Goal: Information Seeking & Learning: Learn about a topic

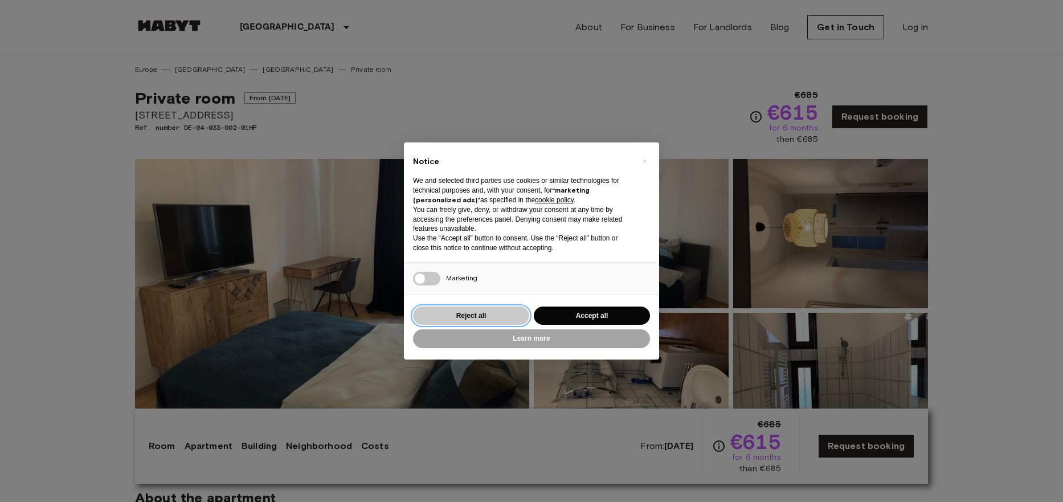
click at [471, 318] on button "Reject all" at bounding box center [471, 315] width 116 height 19
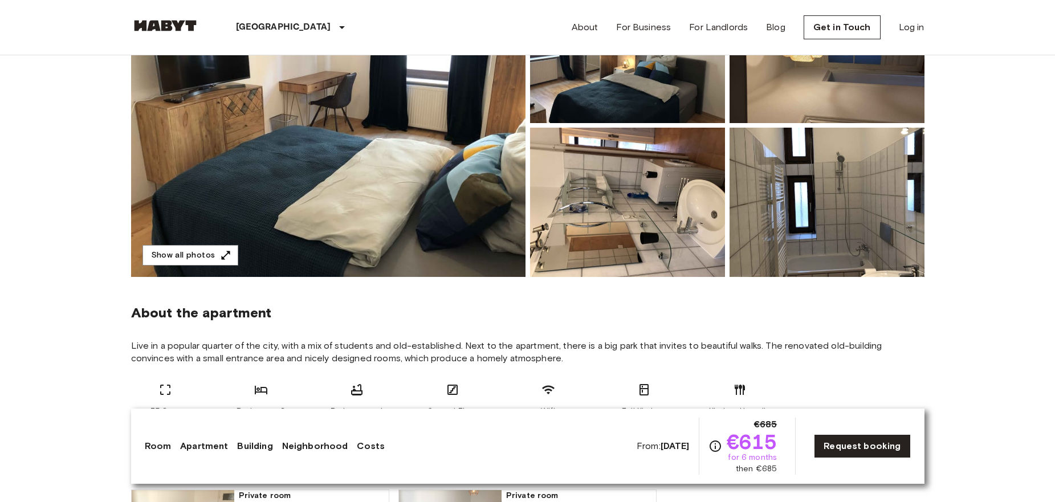
scroll to position [171, 0]
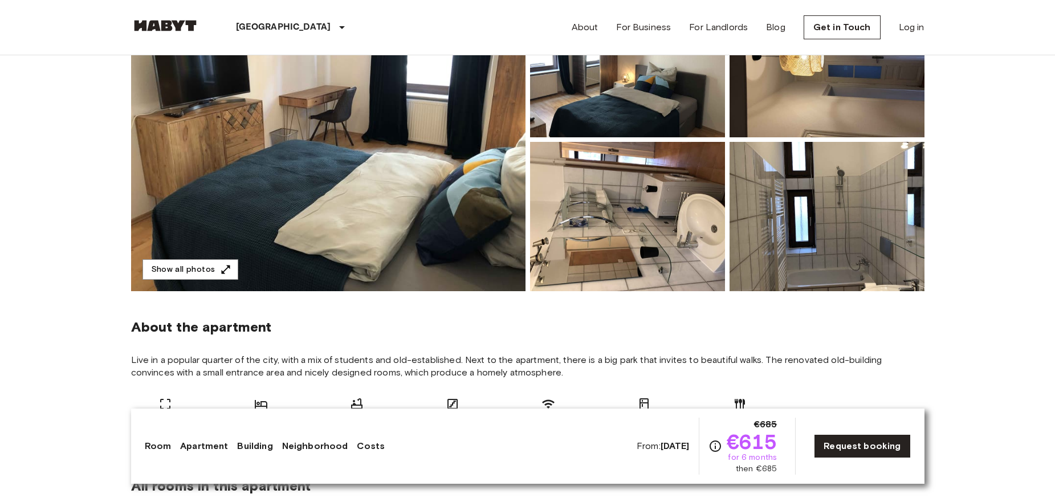
click at [327, 222] on img at bounding box center [328, 139] width 394 height 303
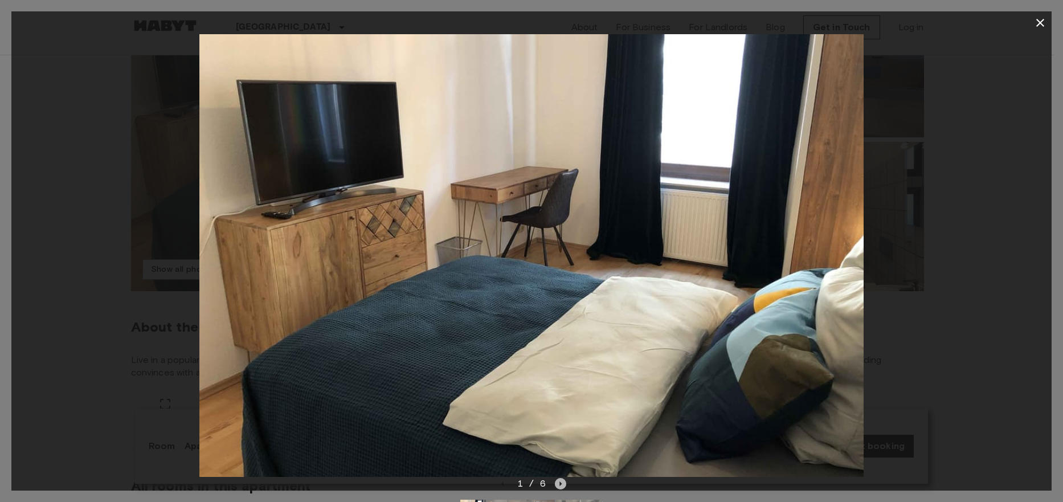
click at [562, 483] on icon "Next image" at bounding box center [560, 483] width 11 height 11
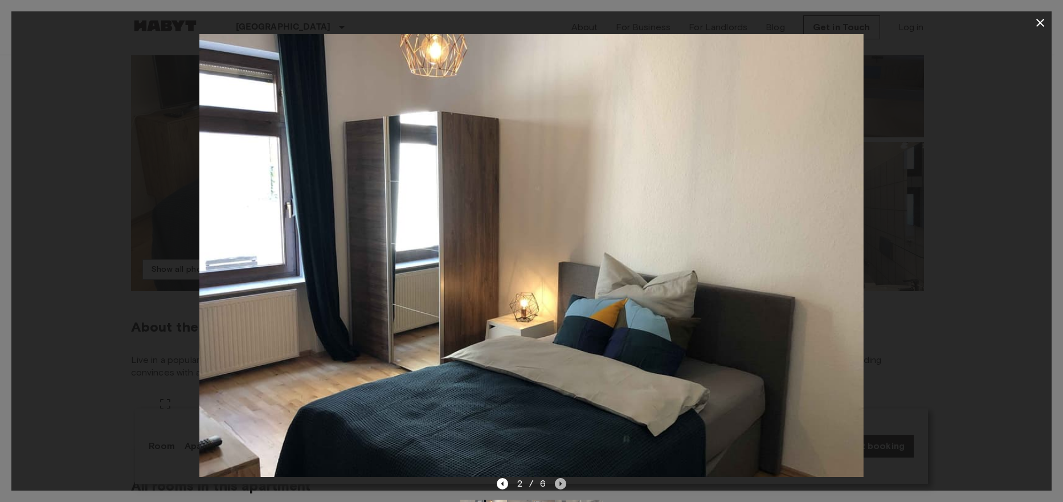
click at [562, 483] on icon "Next image" at bounding box center [560, 483] width 11 height 11
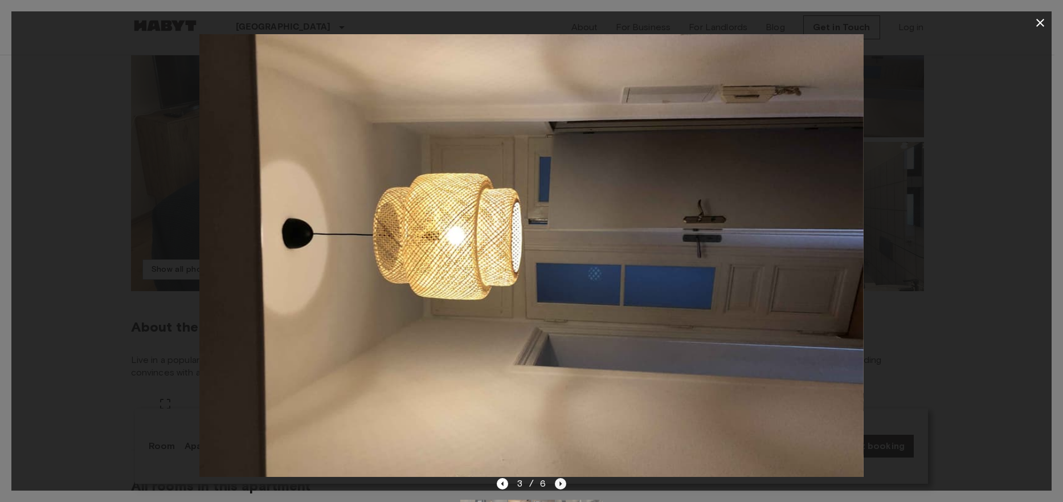
click at [562, 483] on icon "Next image" at bounding box center [560, 483] width 11 height 11
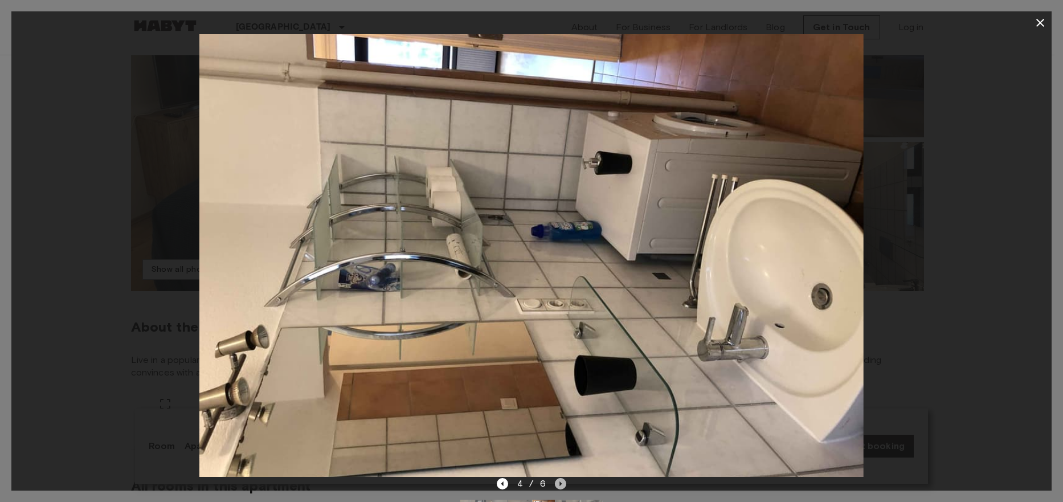
click at [562, 483] on icon "Next image" at bounding box center [560, 483] width 11 height 11
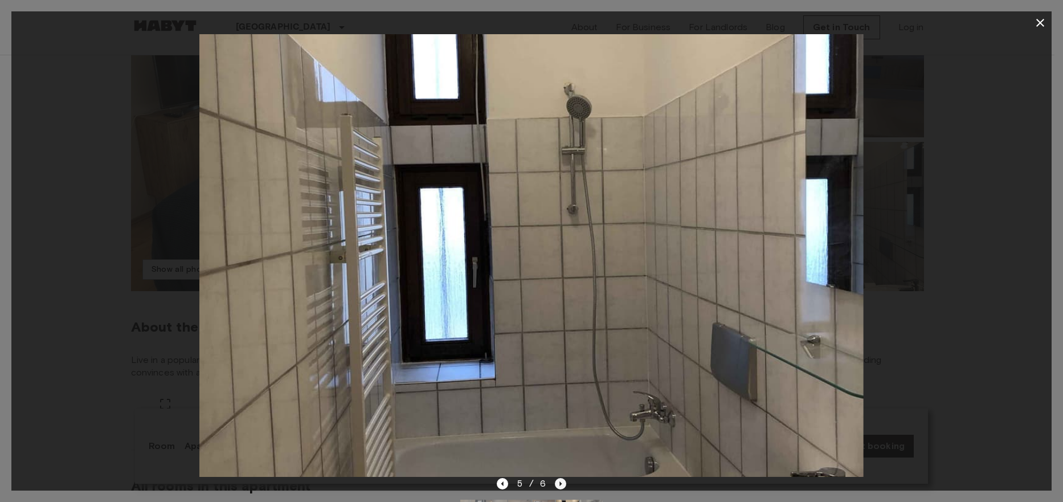
click at [562, 483] on icon "Next image" at bounding box center [560, 483] width 11 height 11
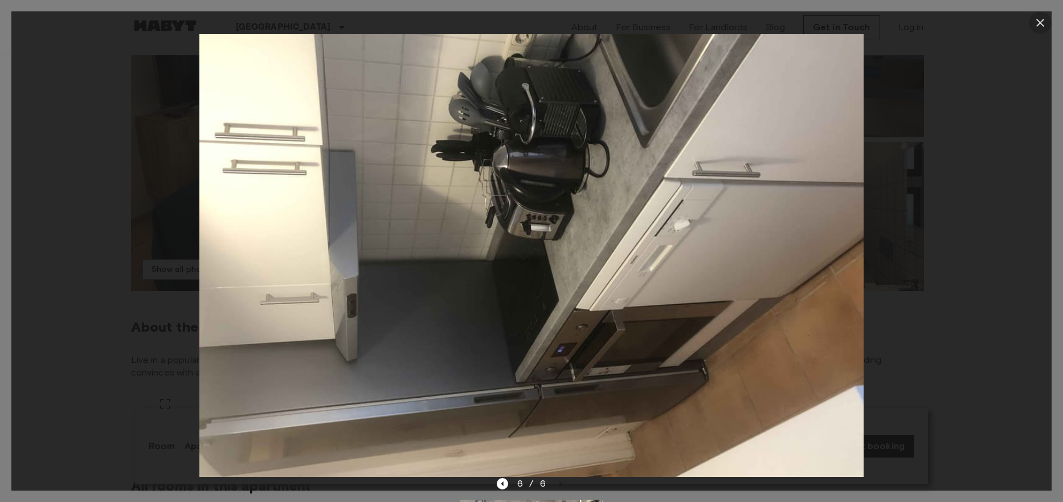
click at [1037, 21] on icon "button" at bounding box center [1040, 23] width 14 height 14
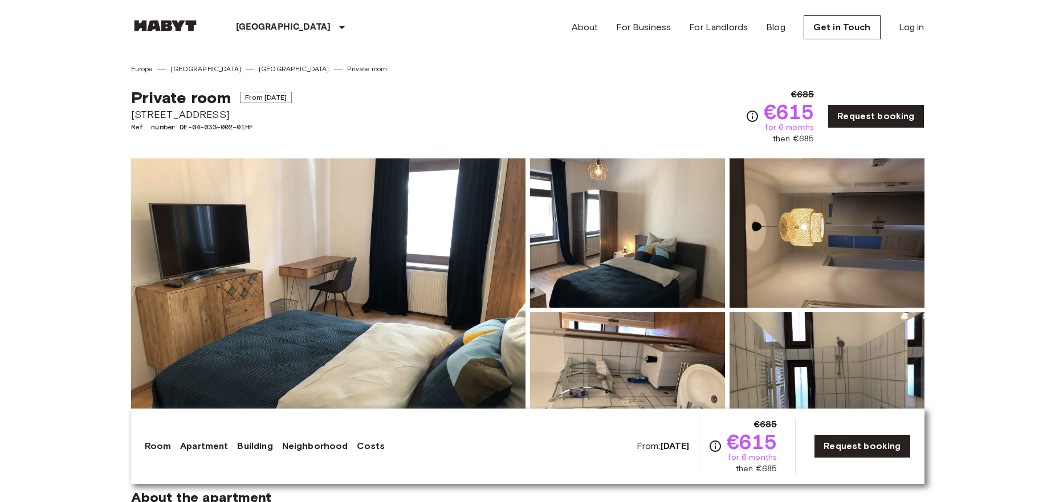
scroll to position [0, 0]
click at [163, 24] on img at bounding box center [165, 25] width 68 height 11
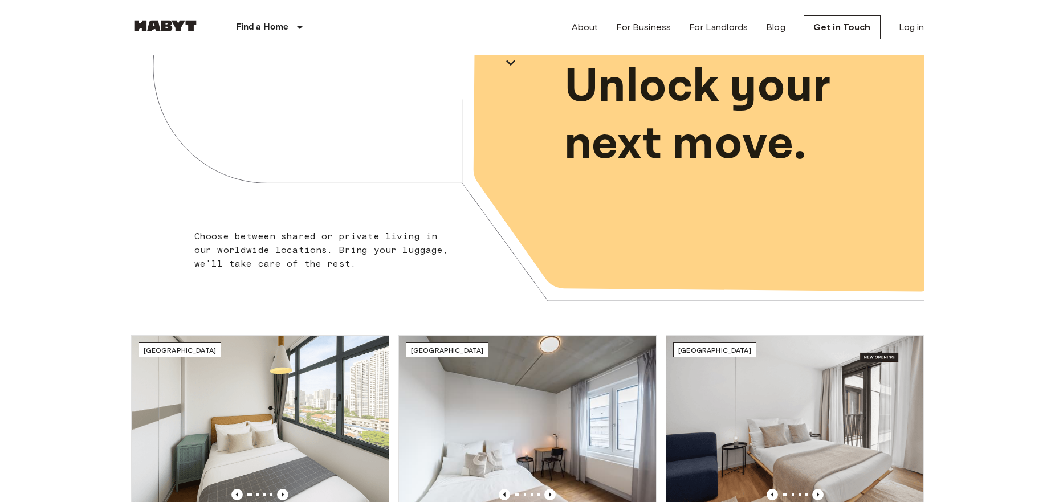
scroll to position [114, 0]
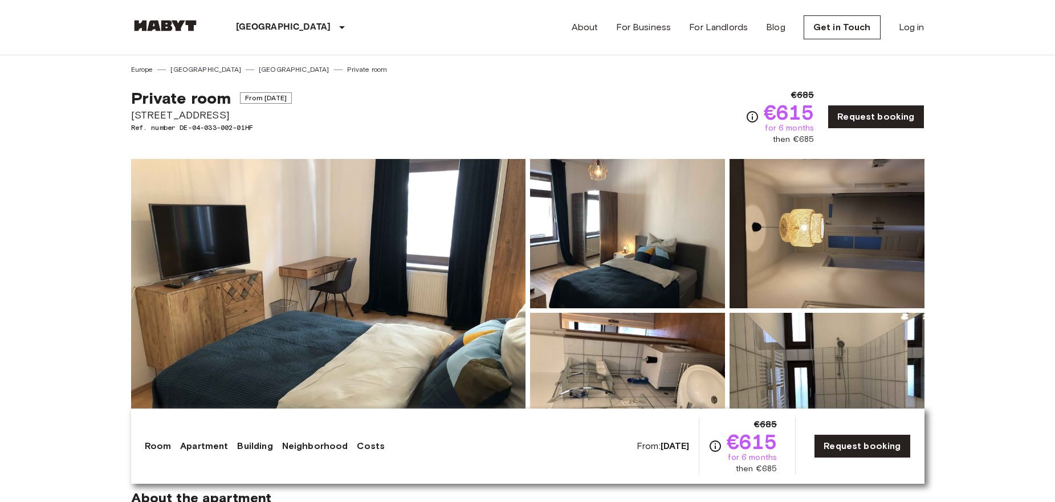
drag, startPoint x: 222, startPoint y: 115, endPoint x: 260, endPoint y: 126, distance: 39.1
click at [260, 126] on div "Private room From [DATE] [STREET_ADDRESS]. number DE-04-033-002-01HF" at bounding box center [211, 116] width 161 height 57
click at [230, 118] on span "[STREET_ADDRESS]" at bounding box center [211, 115] width 161 height 15
drag, startPoint x: 221, startPoint y: 111, endPoint x: 132, endPoint y: 117, distance: 89.7
click at [132, 117] on span "[STREET_ADDRESS]" at bounding box center [211, 115] width 161 height 15
